Goal: Information Seeking & Learning: Learn about a topic

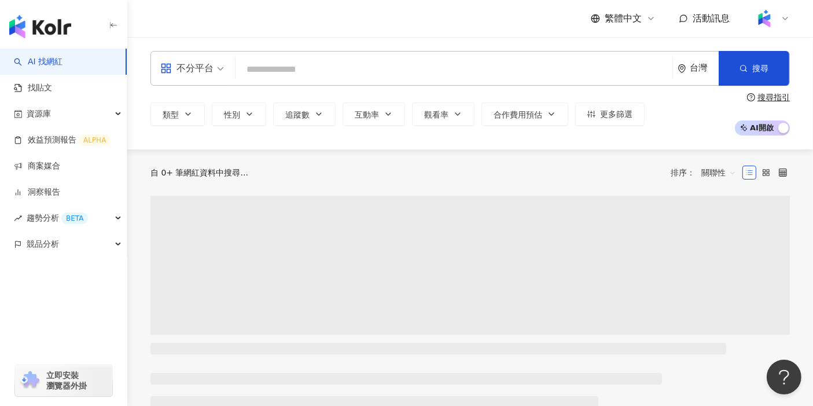
click at [433, 73] on input "search" at bounding box center [454, 69] width 428 height 22
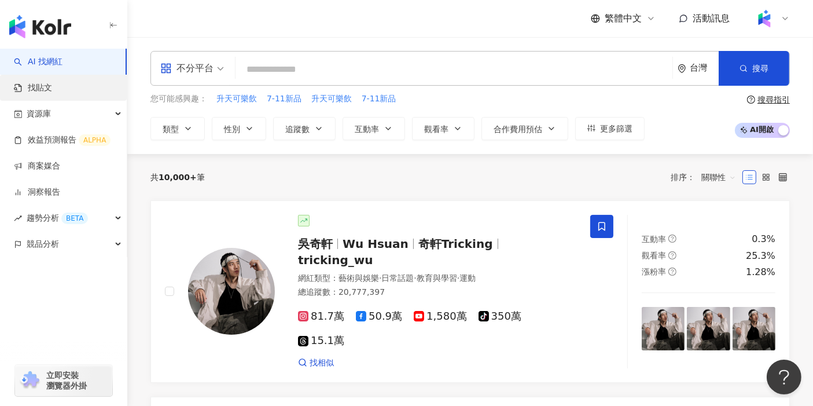
click at [52, 87] on link "找貼文" at bounding box center [33, 88] width 38 height 12
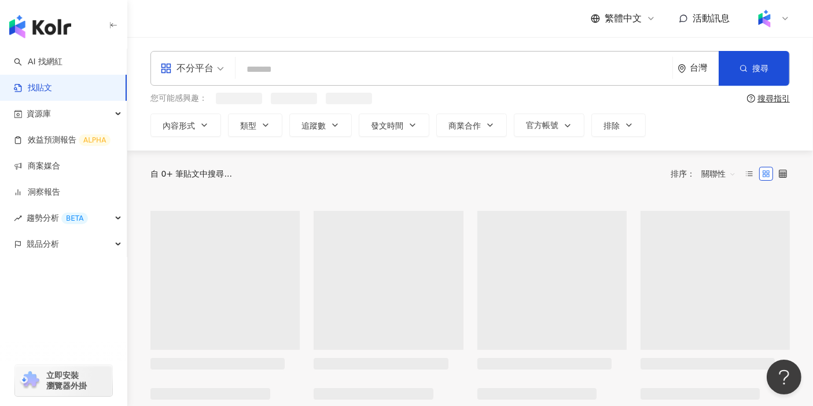
click at [344, 62] on input "search" at bounding box center [454, 69] width 428 height 25
paste input "**********"
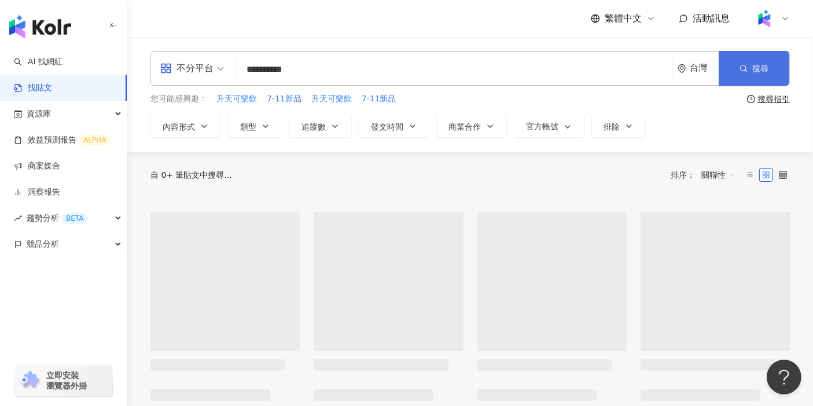
type input "**********"
click at [735, 62] on button "搜尋" at bounding box center [754, 68] width 71 height 35
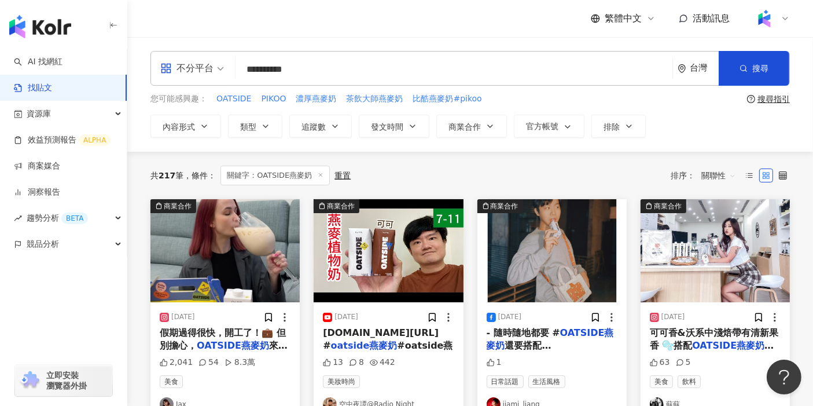
click at [727, 170] on span "關聯性" at bounding box center [718, 175] width 35 height 19
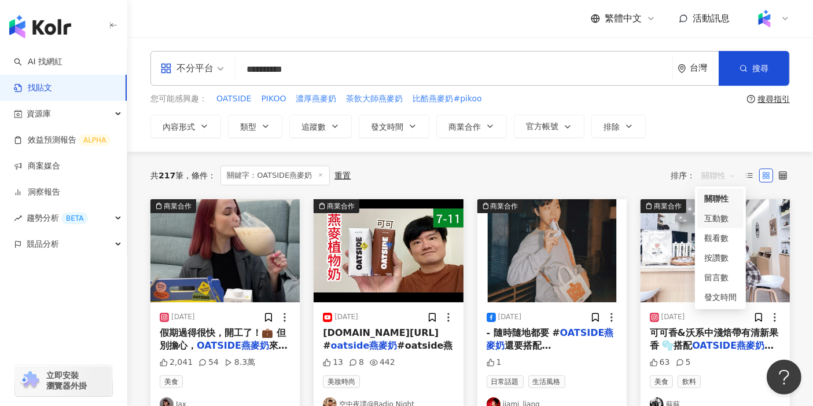
click at [715, 215] on div "互動數" at bounding box center [720, 218] width 32 height 13
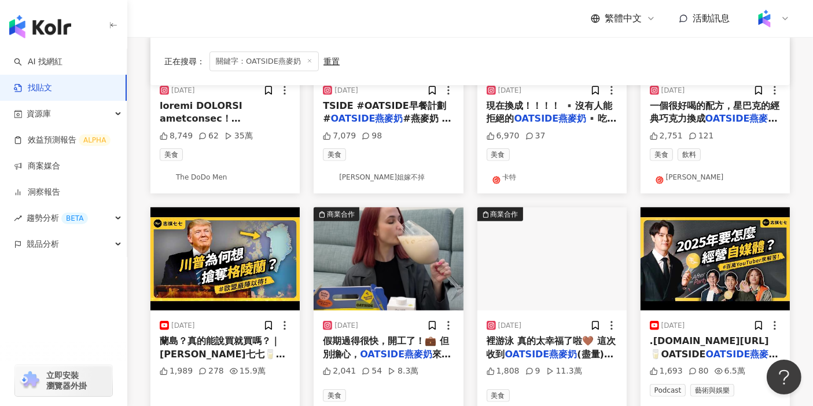
scroll to position [450, 0]
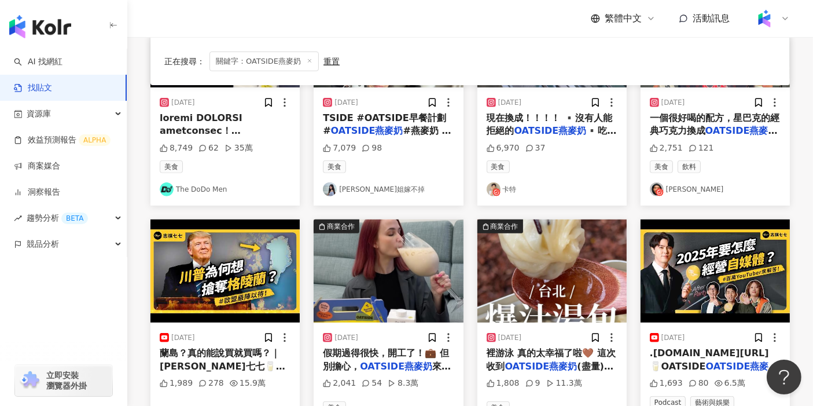
click at [215, 252] on img "button" at bounding box center [224, 270] width 149 height 103
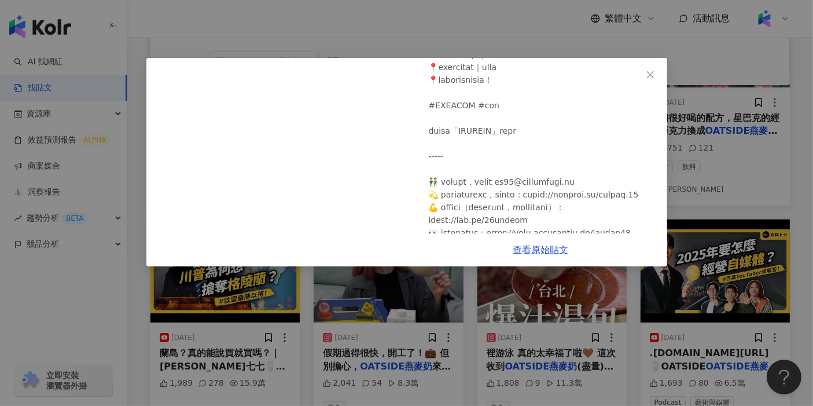
scroll to position [193, 0]
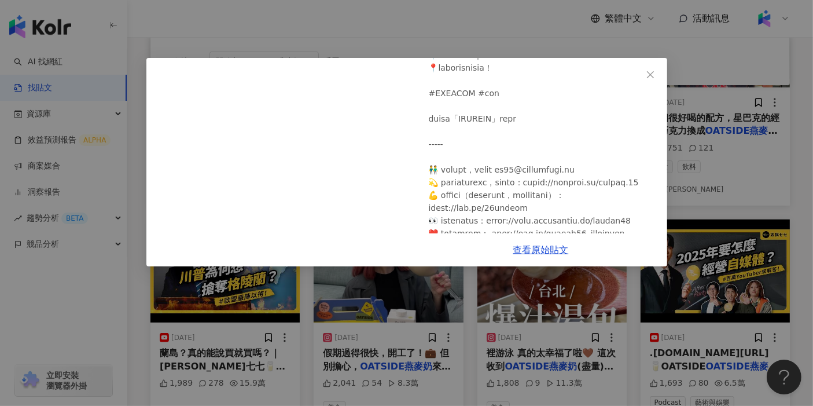
click at [486, 4] on div "[PERSON_NAME]七七 [DATE] 世界最大島爭奪戰！[PERSON_NAME]為何想買下[GEOGRAPHIC_DATA]？真的能說買就買嗎？｜[…" at bounding box center [406, 203] width 813 height 406
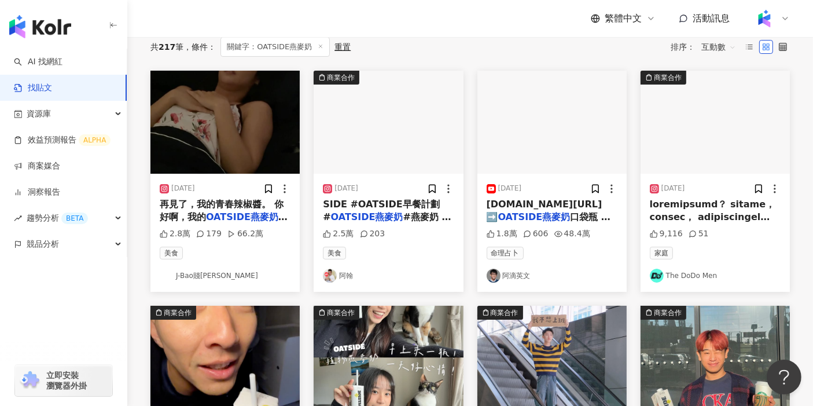
scroll to position [0, 0]
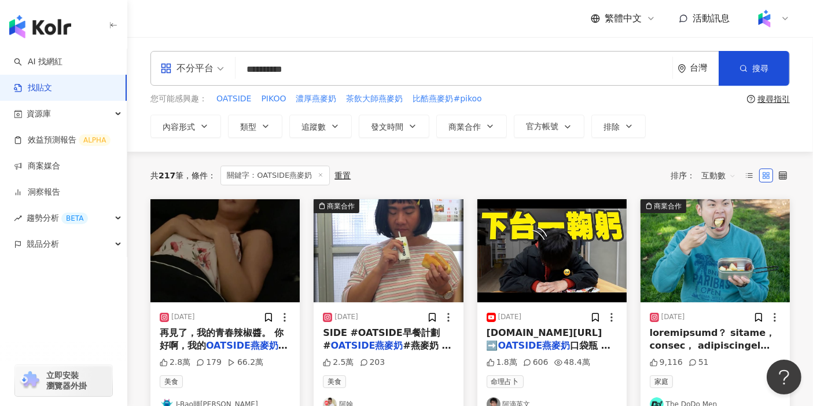
click at [539, 227] on img "button" at bounding box center [551, 250] width 149 height 103
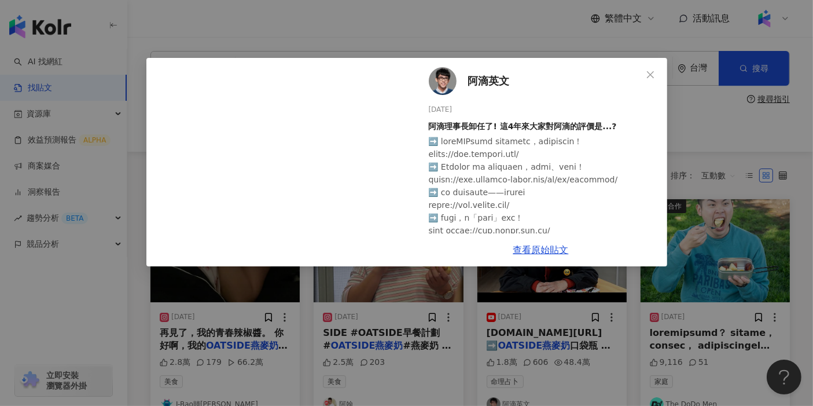
click at [370, 32] on div "阿滴英文 [DATE] 阿滴理事長卸任了! 這4年來大家對阿滴的評價是...? 1.8萬 606 48.4萬 查看原始貼文" at bounding box center [406, 203] width 813 height 406
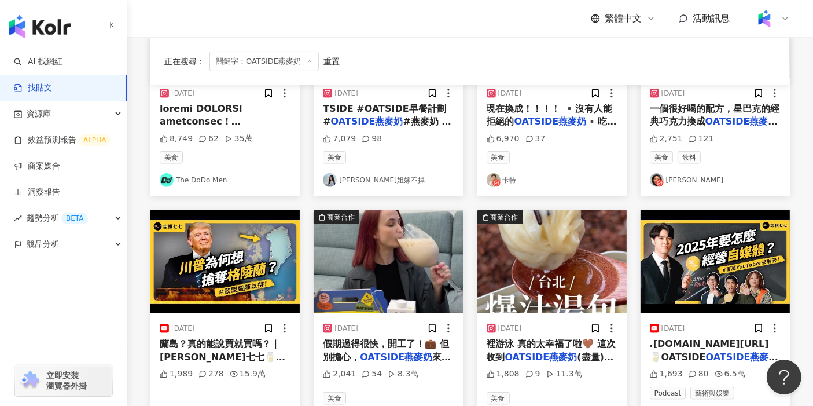
scroll to position [319, 0]
